Goal: Check status: Check status

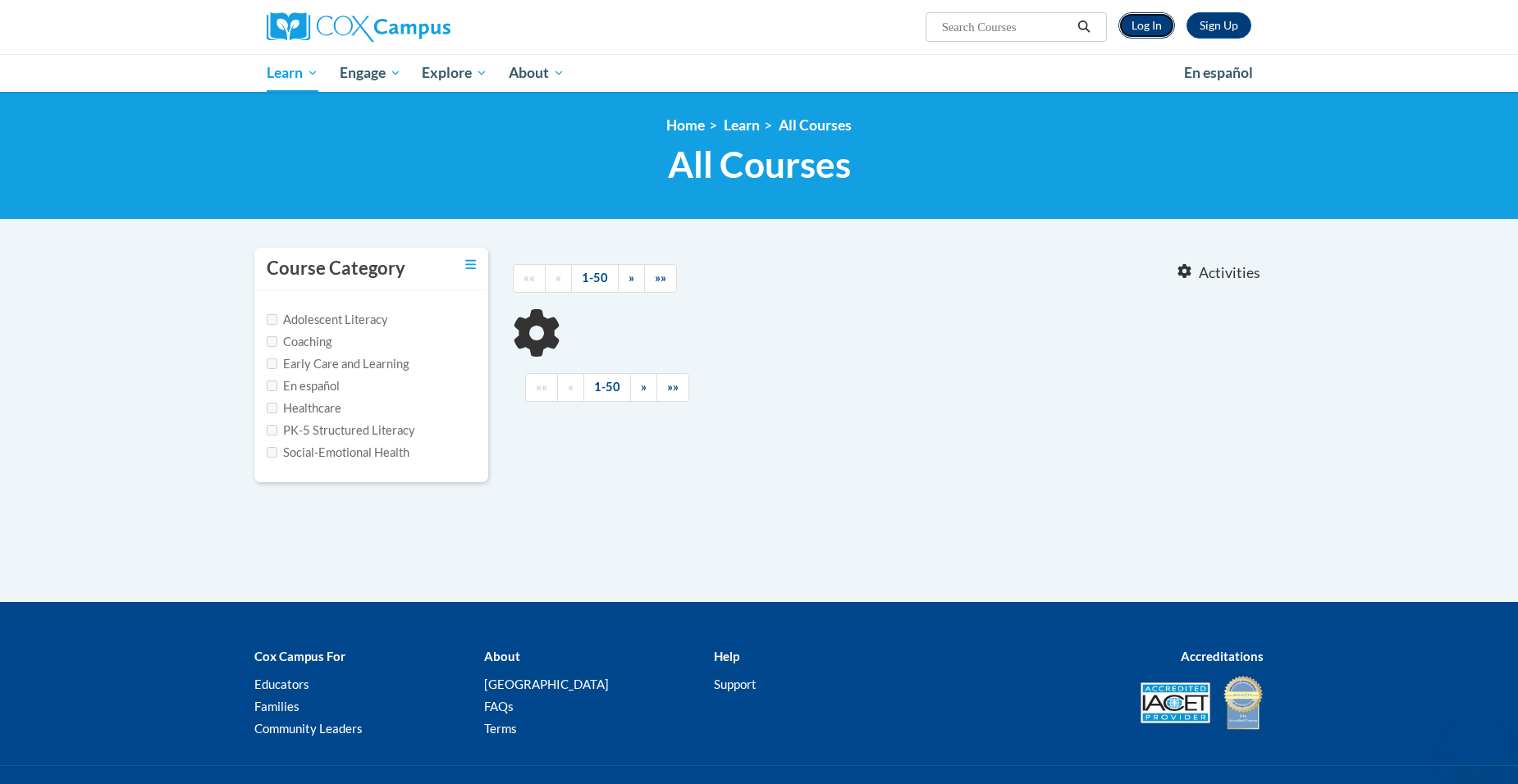
drag, startPoint x: 0, startPoint y: 0, endPoint x: 1146, endPoint y: 25, distance: 1146.3
click at [1146, 25] on link "Log In" at bounding box center [1146, 25] width 57 height 27
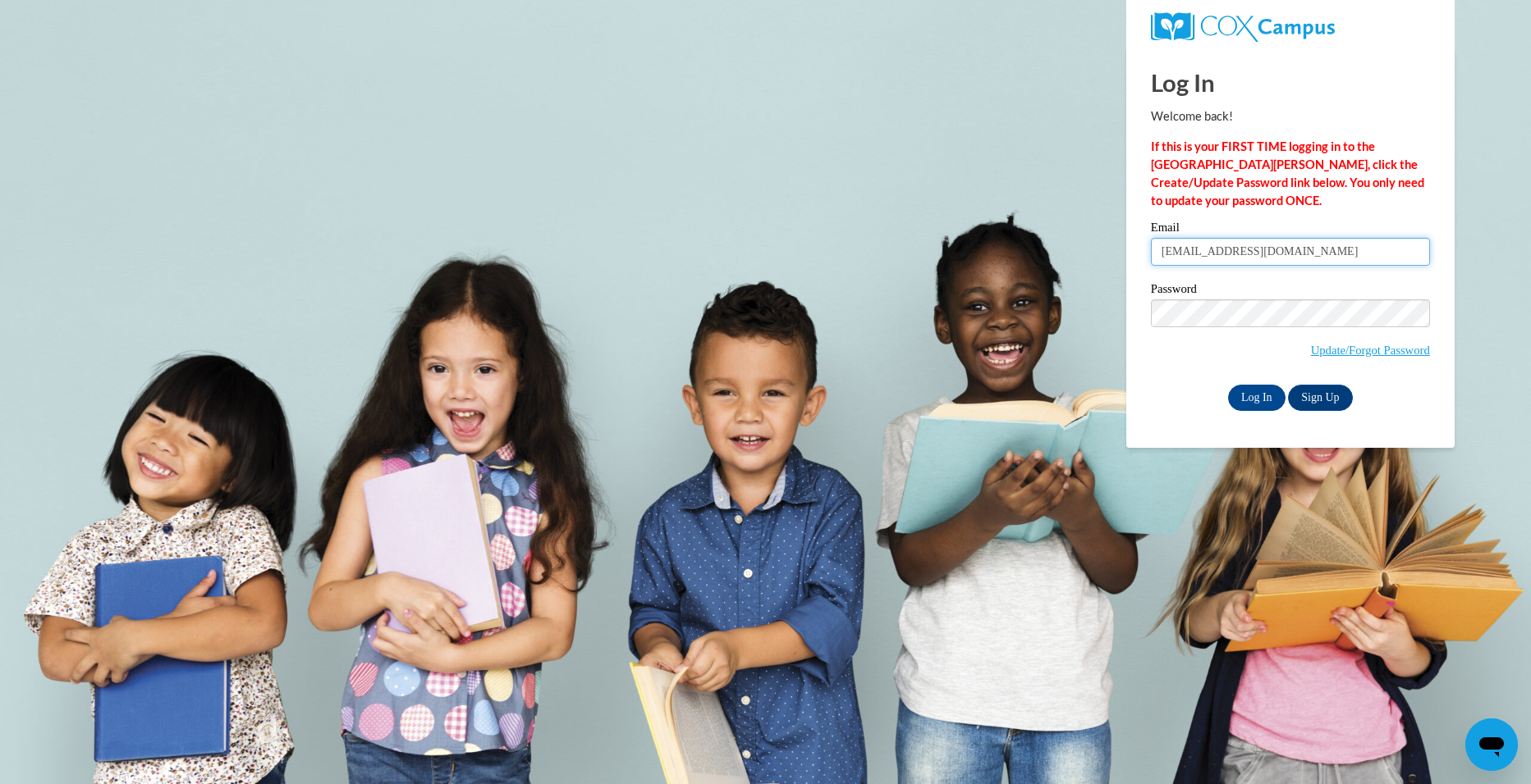
click at [1313, 259] on input "reginagirl34@gmail.com" at bounding box center [1290, 252] width 279 height 28
type input "r"
type input "frisonhenrietta@yahoo.com"
click at [1109, 304] on body "Log In Welcome back! If this is your FIRST TIME logging in to the NEW Cox Campu…" at bounding box center [766, 392] width 1531 height 784
click at [1228, 385] on input "Log In" at bounding box center [1256, 398] width 57 height 27
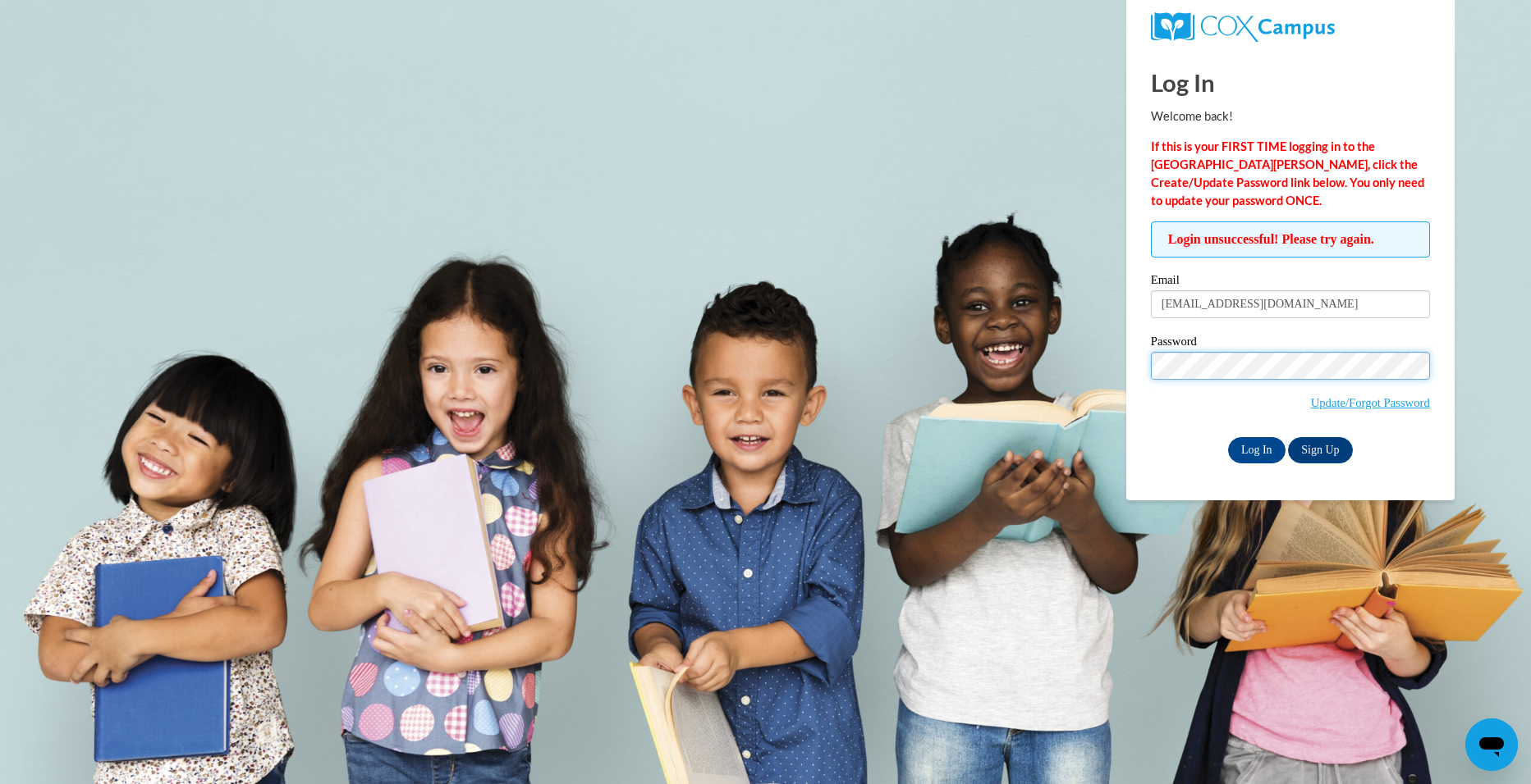
click at [1228, 437] on input "Log In" at bounding box center [1256, 450] width 57 height 27
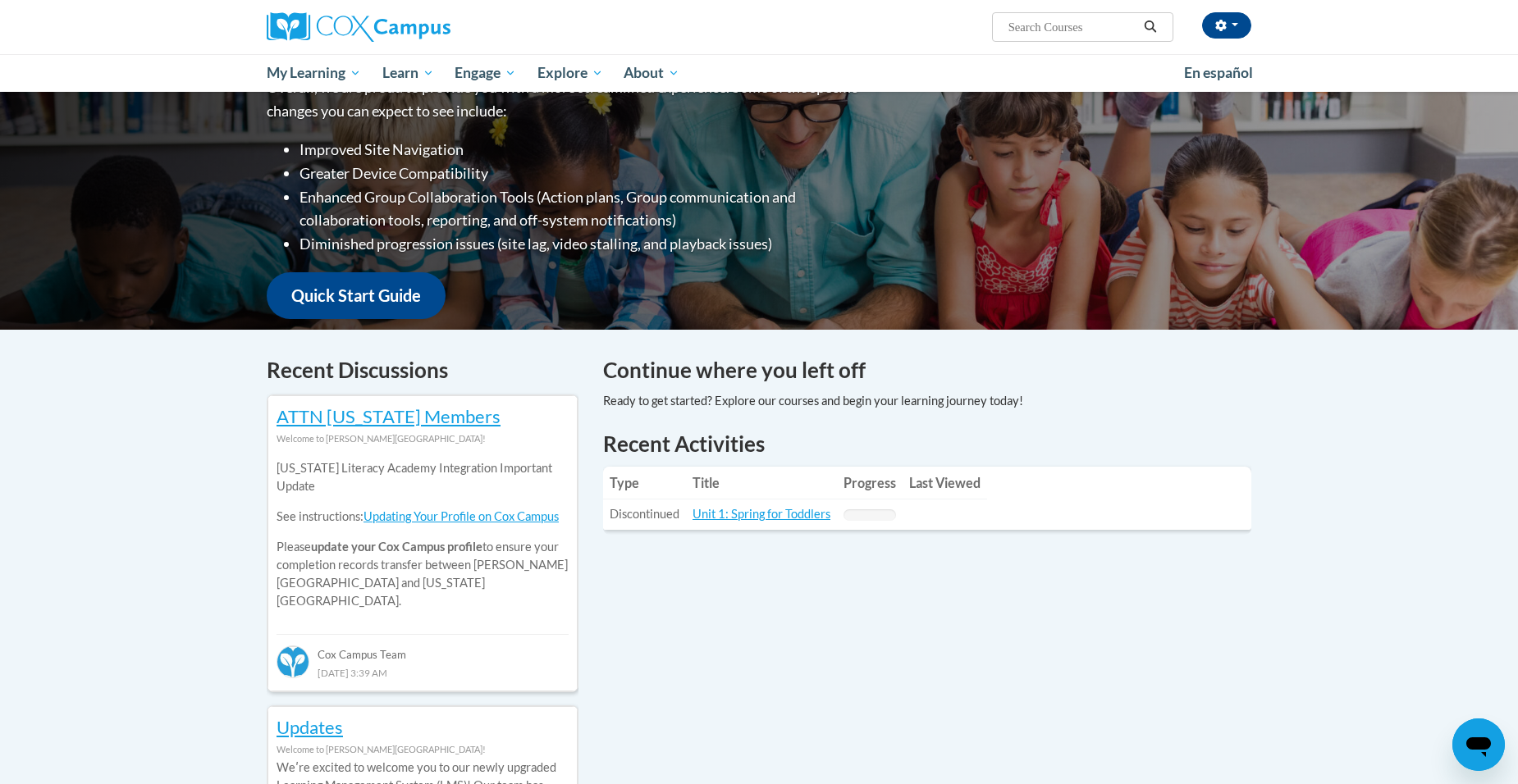
scroll to position [492, 0]
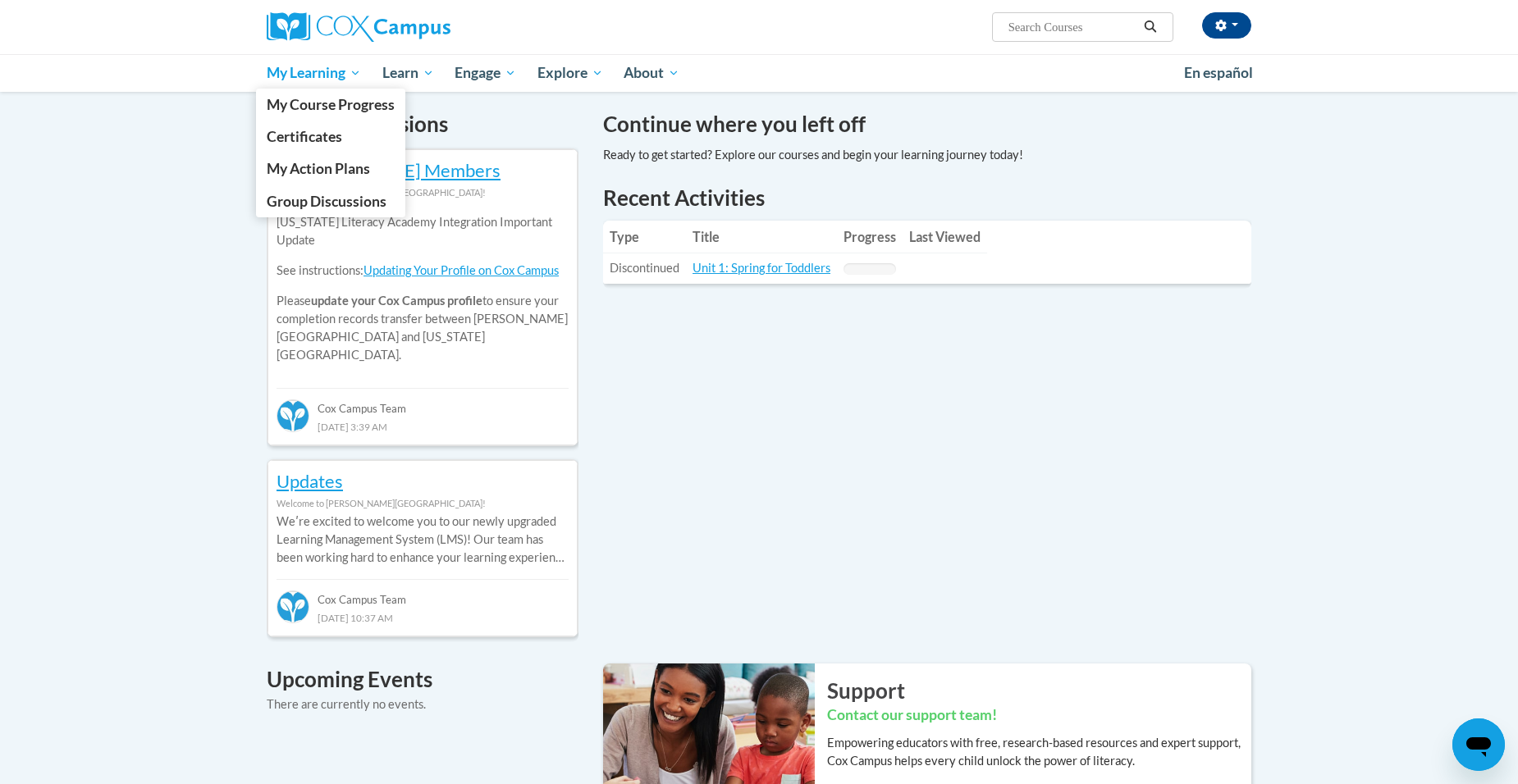
click at [280, 74] on span "My Learning" at bounding box center [314, 73] width 94 height 20
click at [313, 131] on span "Certificates" at bounding box center [305, 137] width 75 height 17
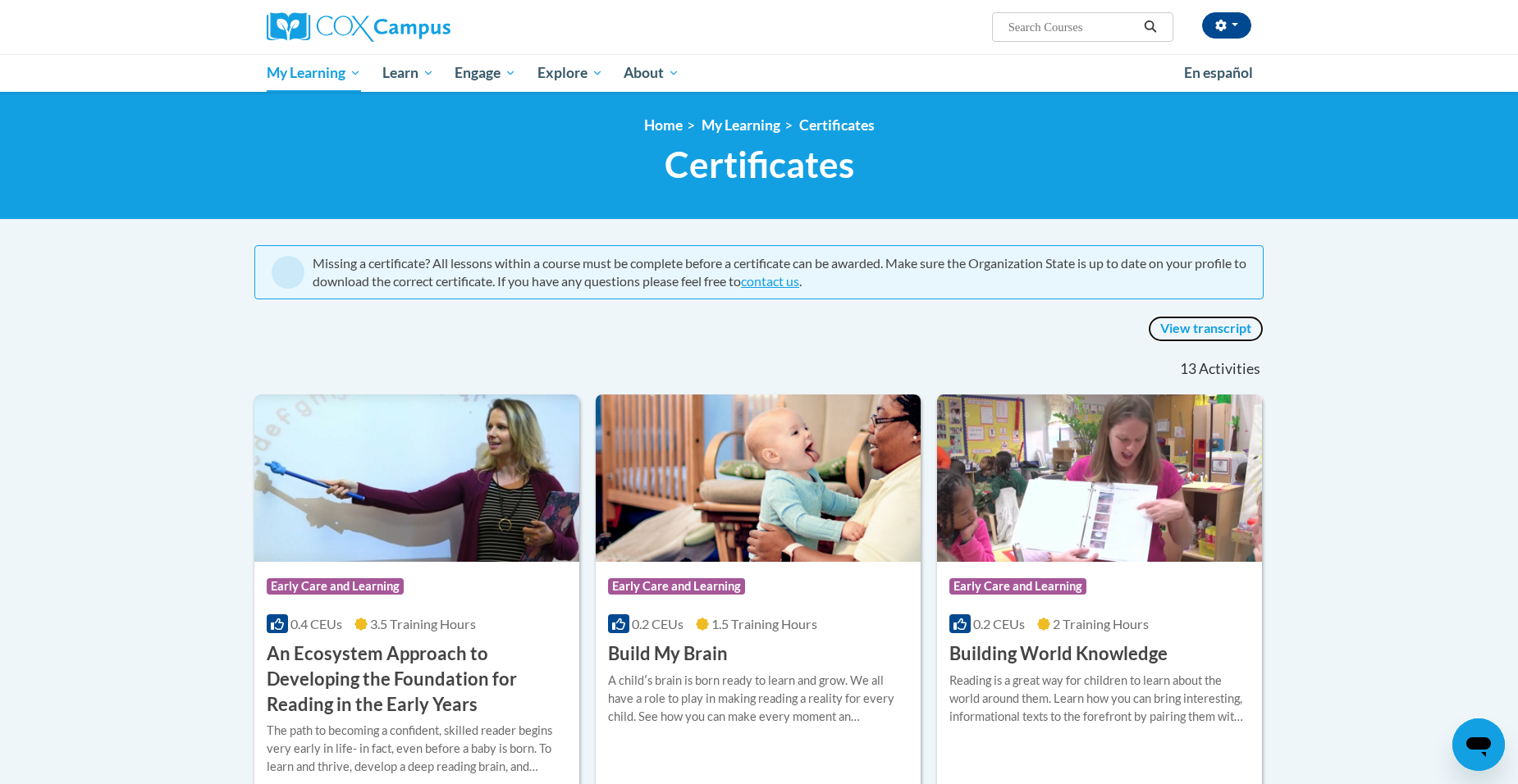
click at [1217, 329] on link "View transcript" at bounding box center [1205, 329] width 116 height 27
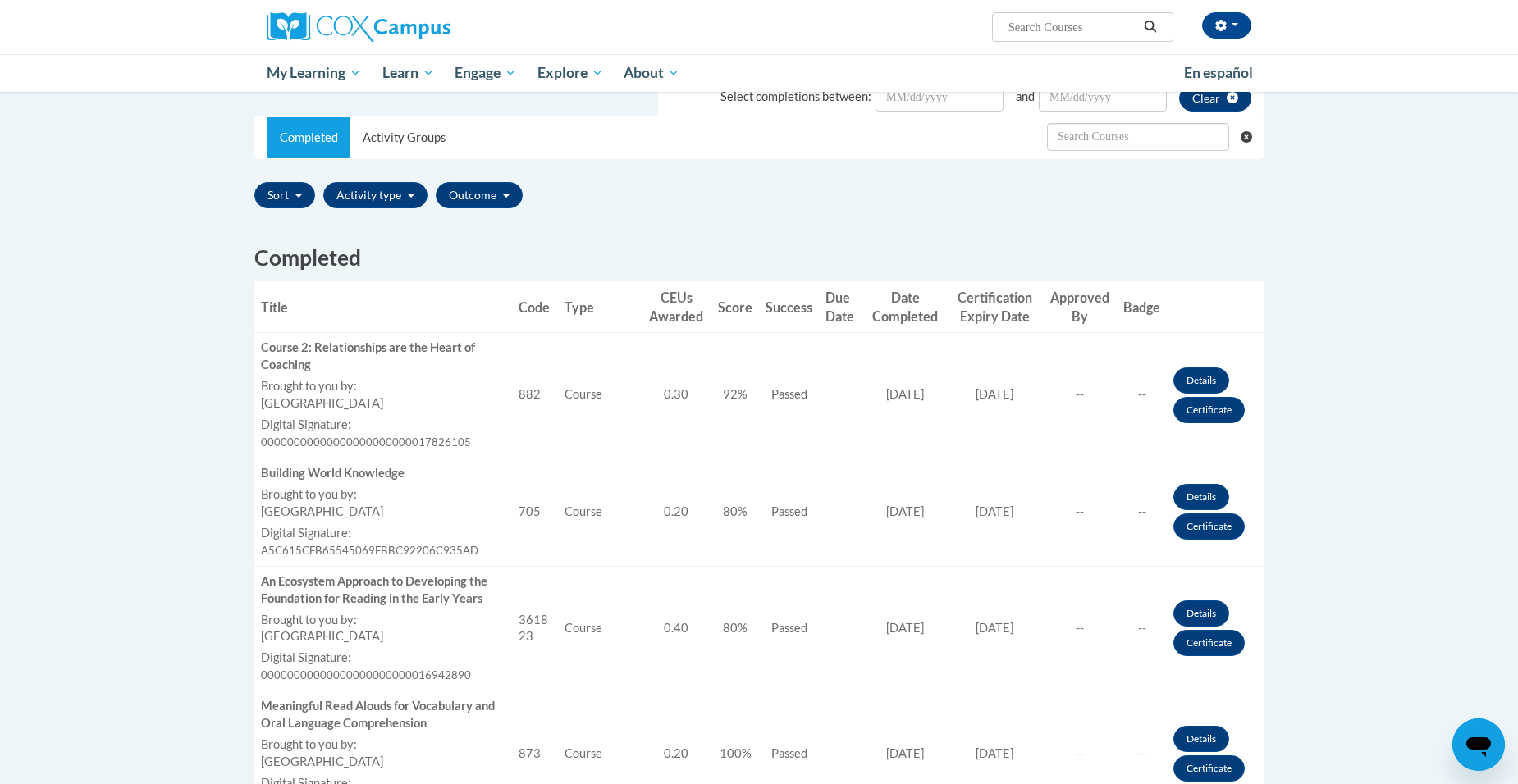
scroll to position [492, 0]
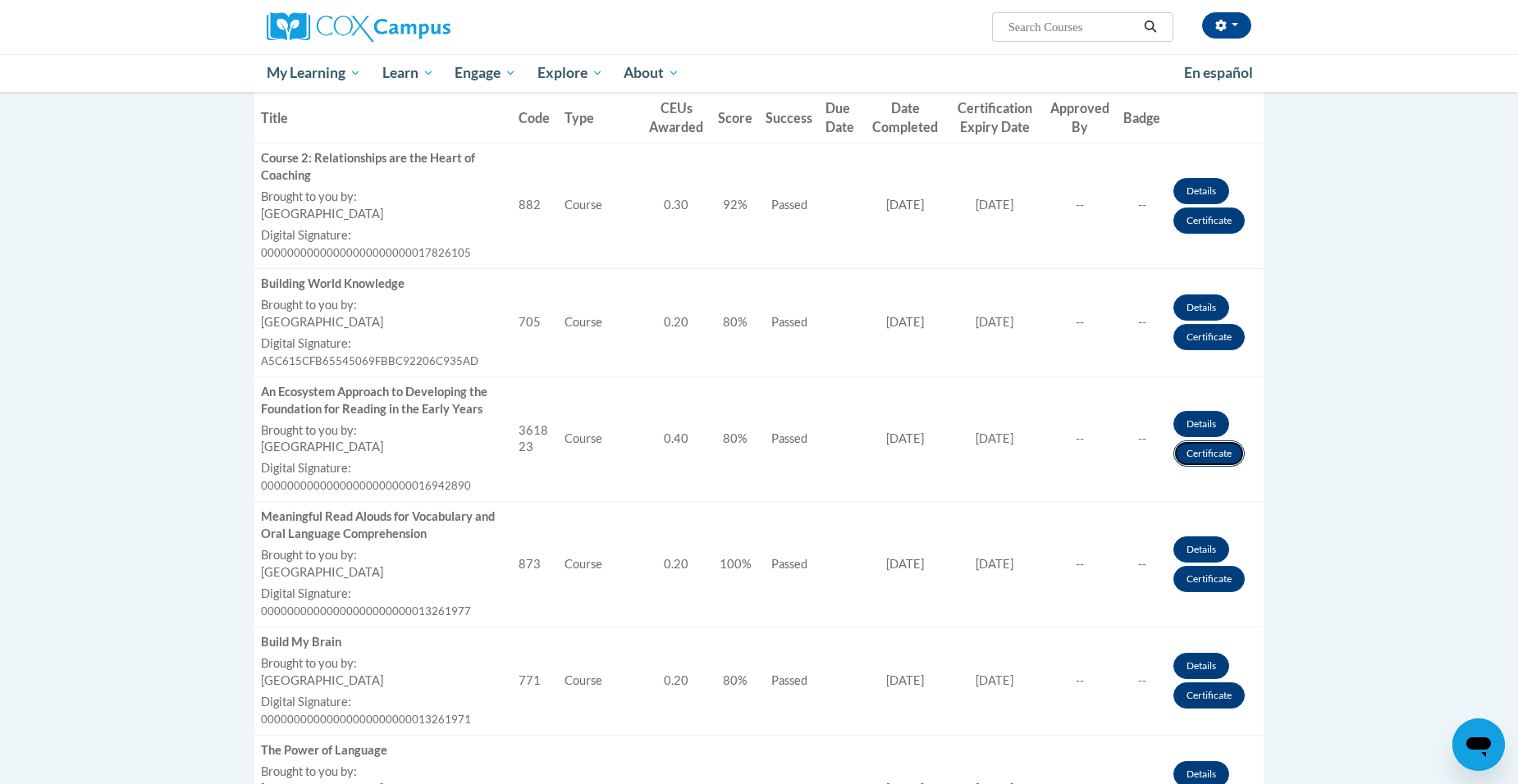
click at [1209, 460] on link "Certificate" at bounding box center [1209, 454] width 71 height 27
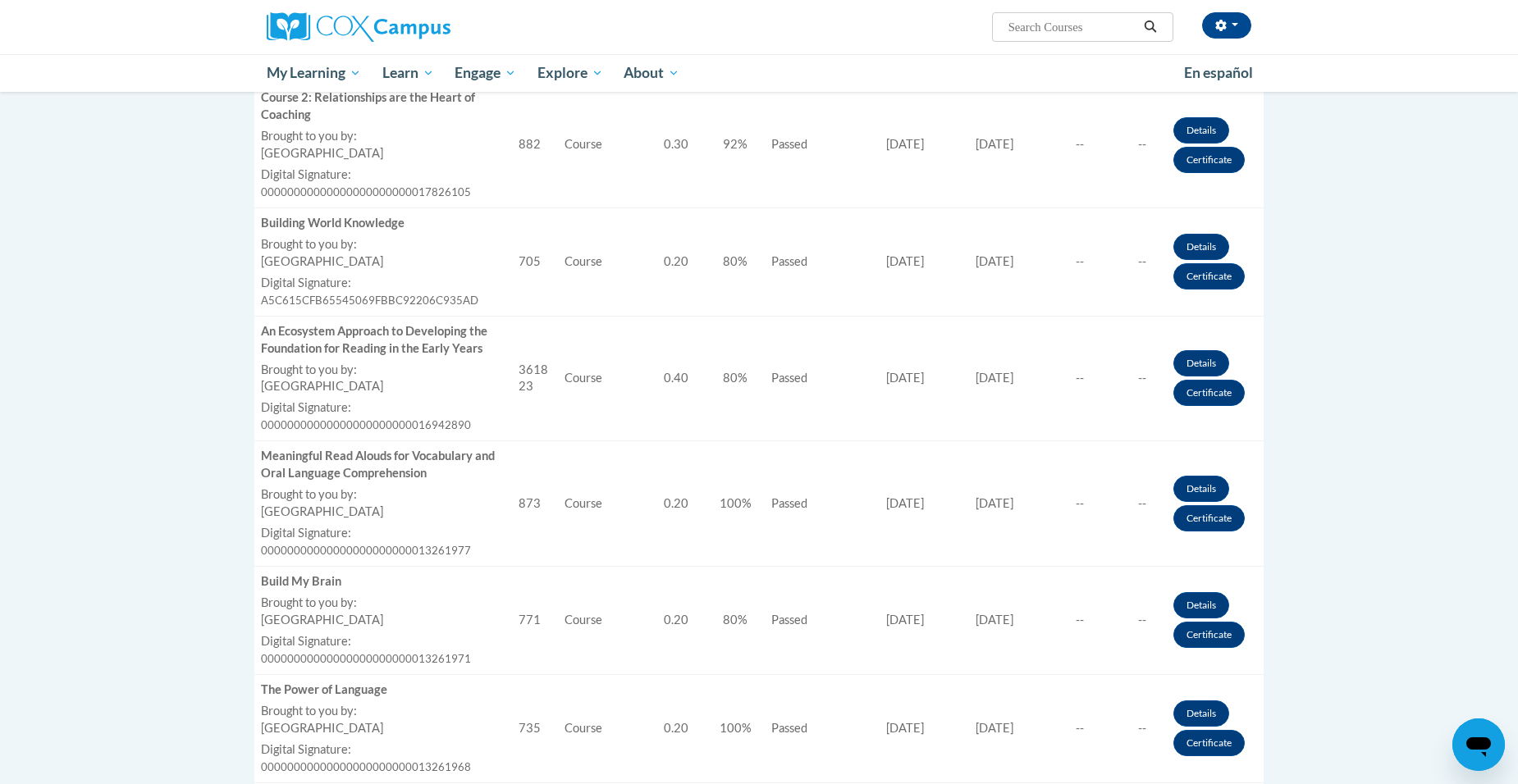
scroll to position [568, 0]
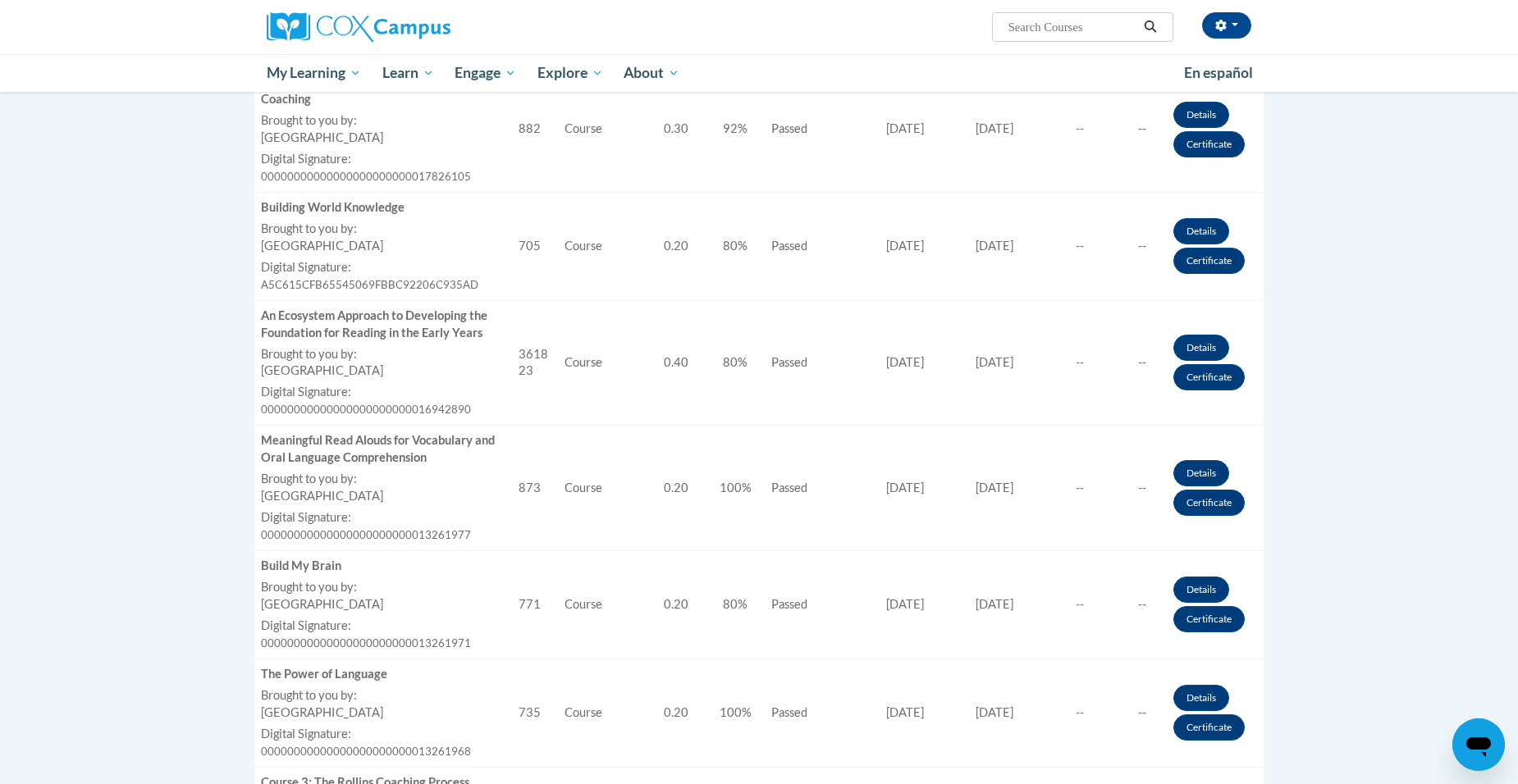
drag, startPoint x: 933, startPoint y: 487, endPoint x: 922, endPoint y: 490, distance: 11.4
click at [922, 490] on span "09/19/2022" at bounding box center [905, 488] width 38 height 14
drag, startPoint x: 922, startPoint y: 490, endPoint x: 985, endPoint y: 513, distance: 67.1
click at [985, 513] on td "Certificate Expiration Date 09/19/2023" at bounding box center [995, 488] width 96 height 126
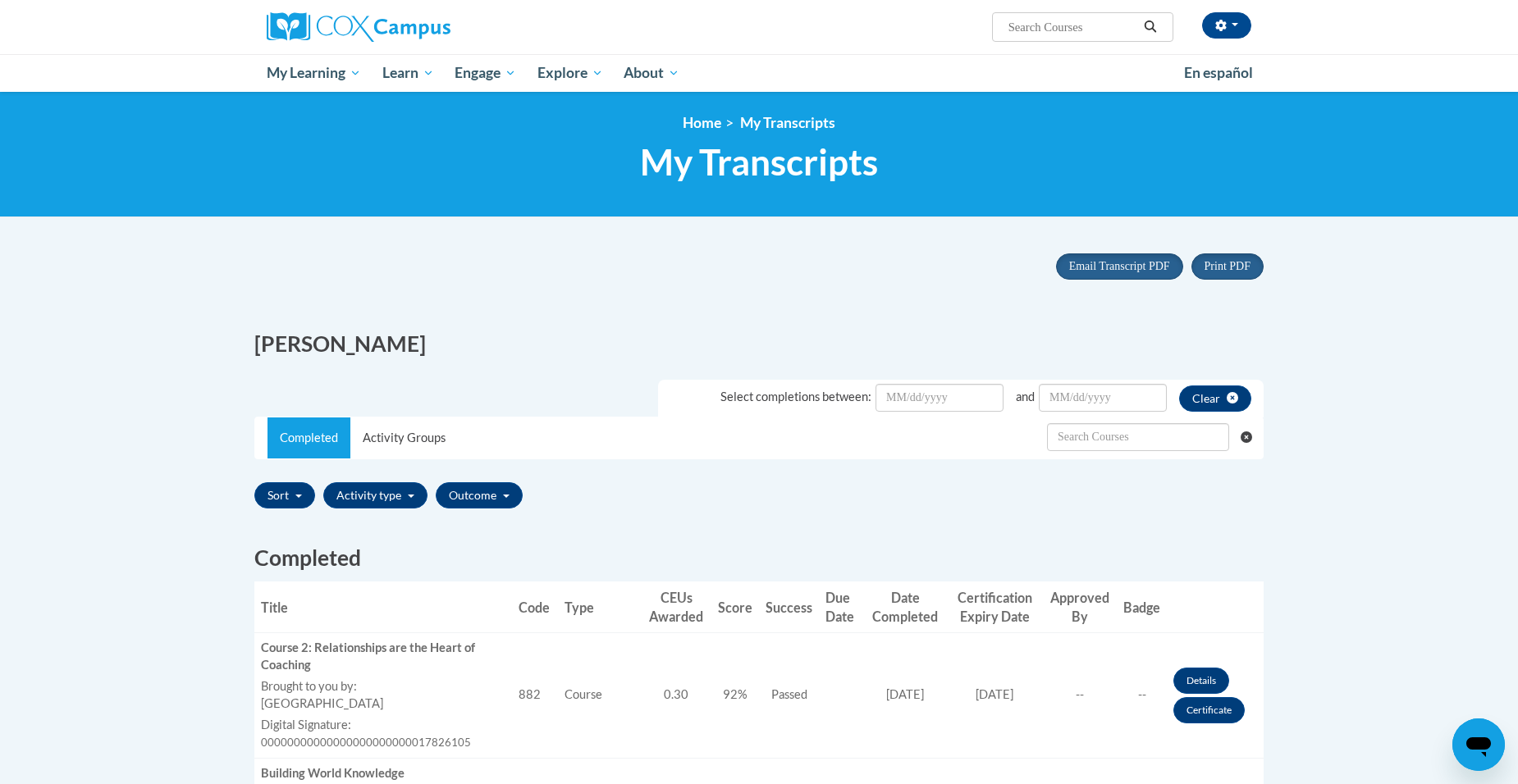
scroll to position [0, 0]
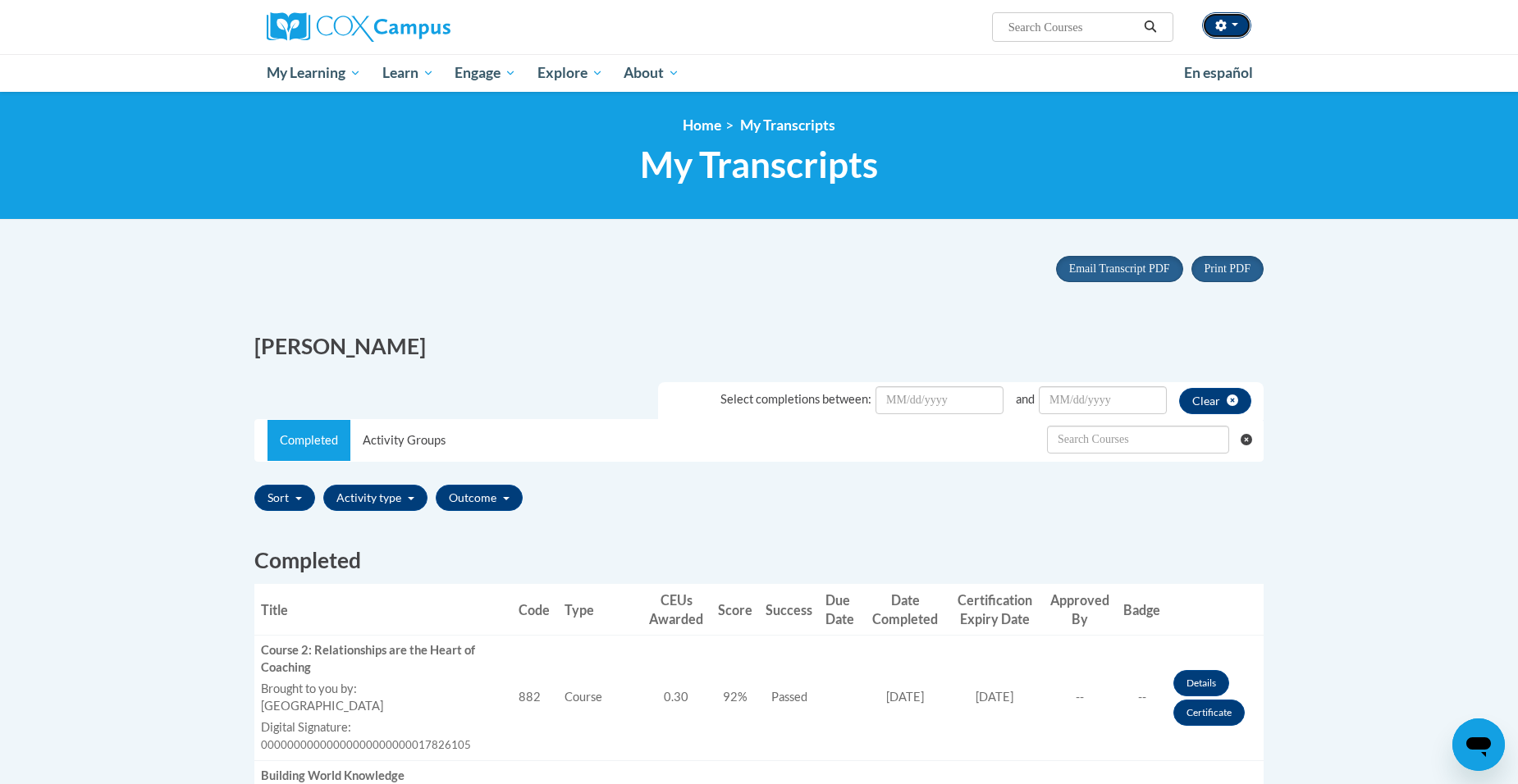
click at [1231, 25] on button "button" at bounding box center [1227, 25] width 50 height 27
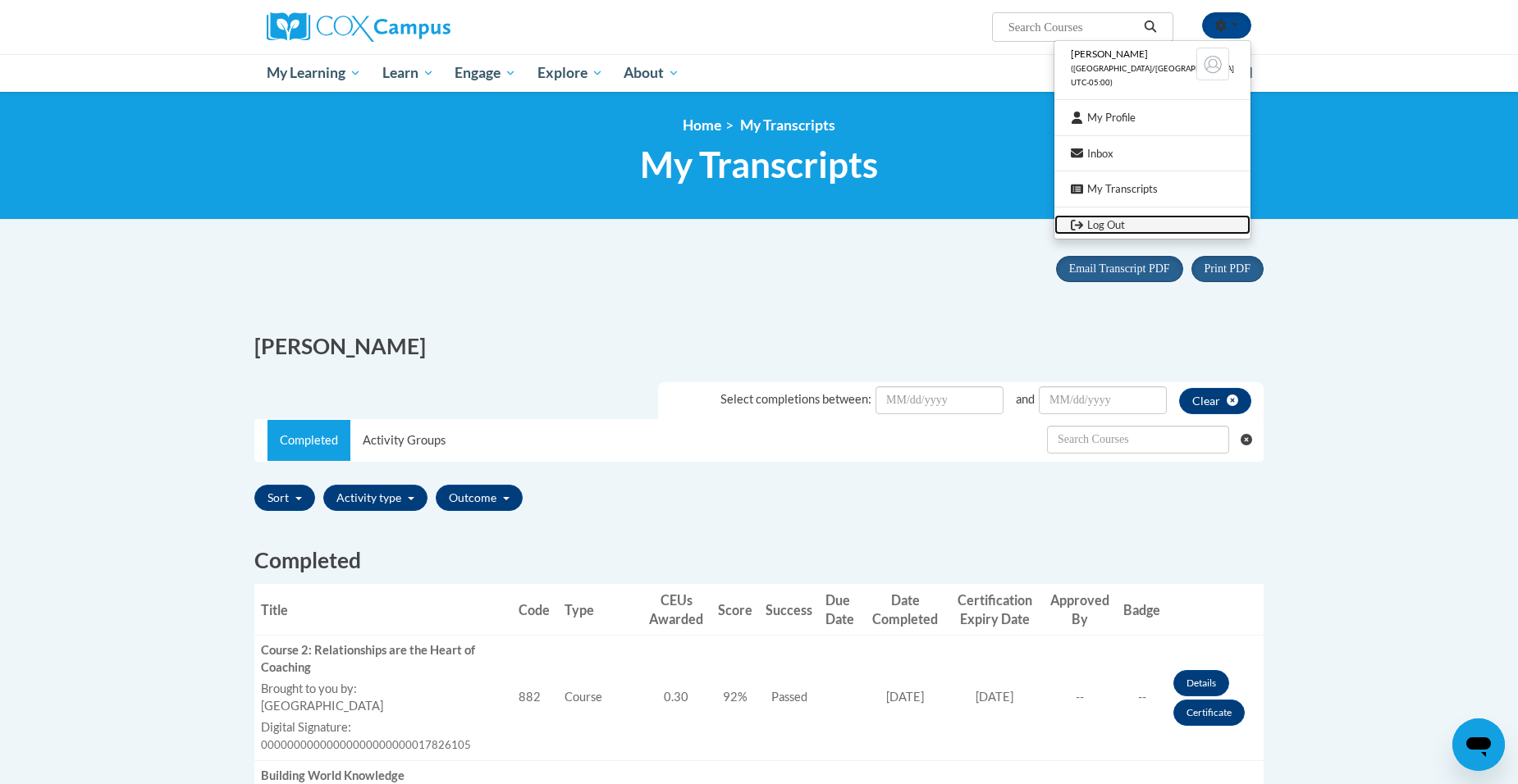
click at [1148, 223] on link "Log Out" at bounding box center [1152, 225] width 196 height 21
